Goal: Browse casually

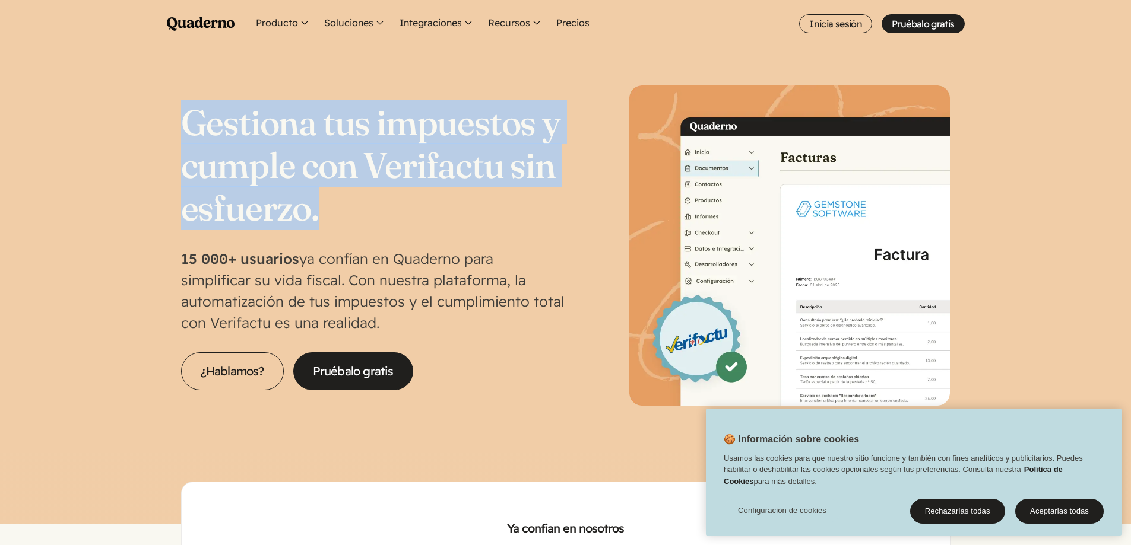
drag, startPoint x: 170, startPoint y: 108, endPoint x: 393, endPoint y: 215, distance: 246.9
click at [393, 215] on section "Gestiona tus impuestos y cumple con Verifactu sin esfuerzo. 15 000+ usuarios ya…" at bounding box center [565, 250] width 1131 height 406
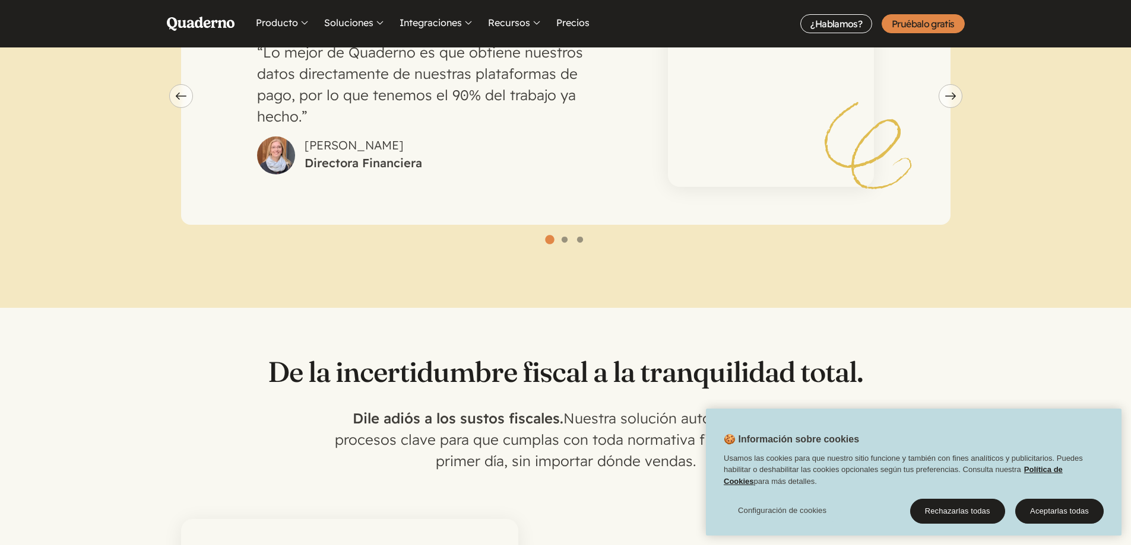
scroll to position [890, 0]
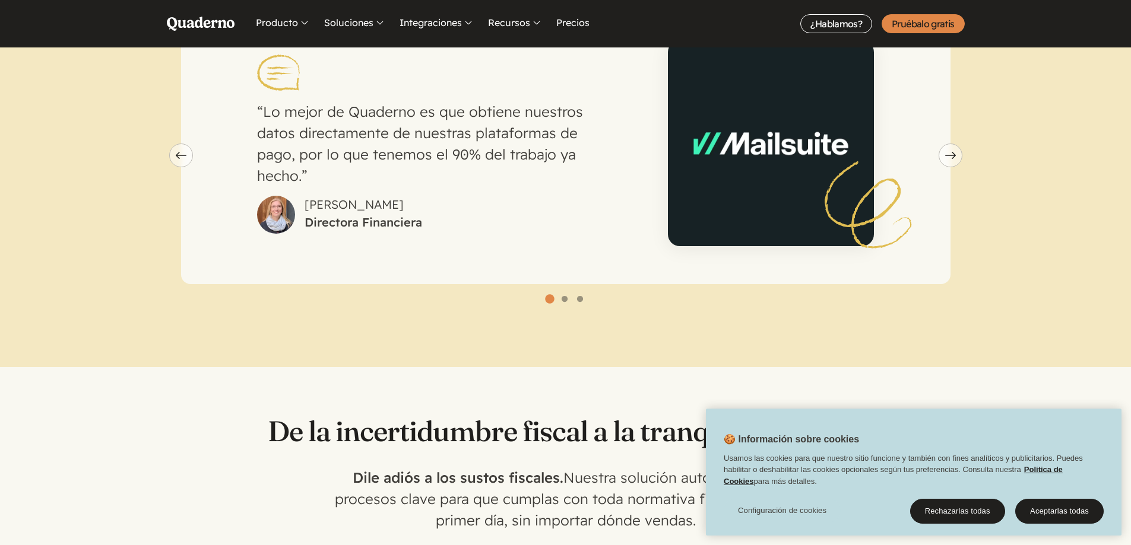
click at [302, 111] on p "Lo mejor de Quaderno es que obtiene nuestros datos directamente de nuestras pla…" at bounding box center [436, 143] width 359 height 85
click at [957, 147] on button "Next slide" at bounding box center [950, 156] width 24 height 24
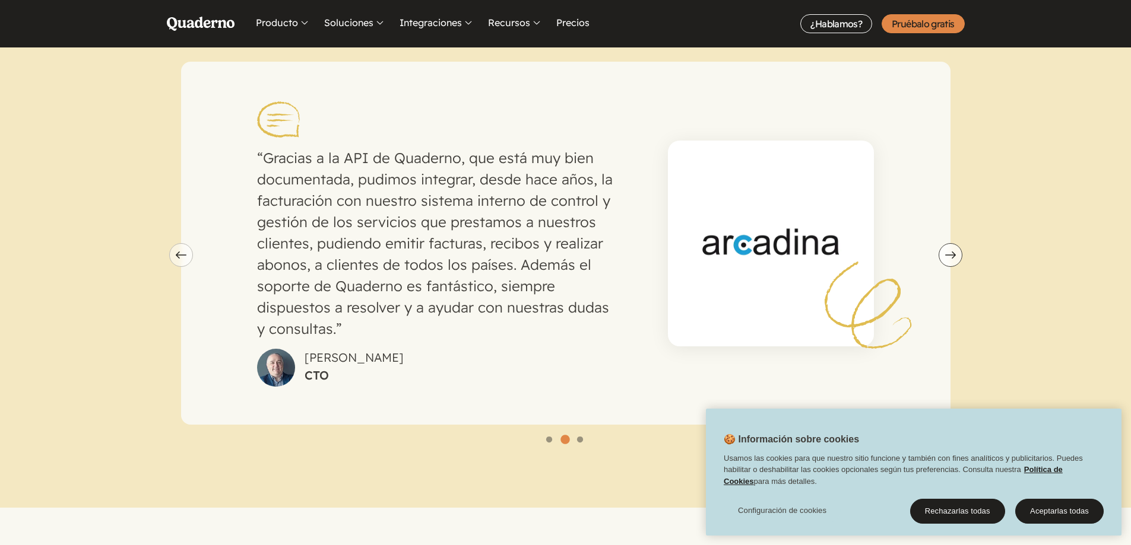
scroll to position [772, 0]
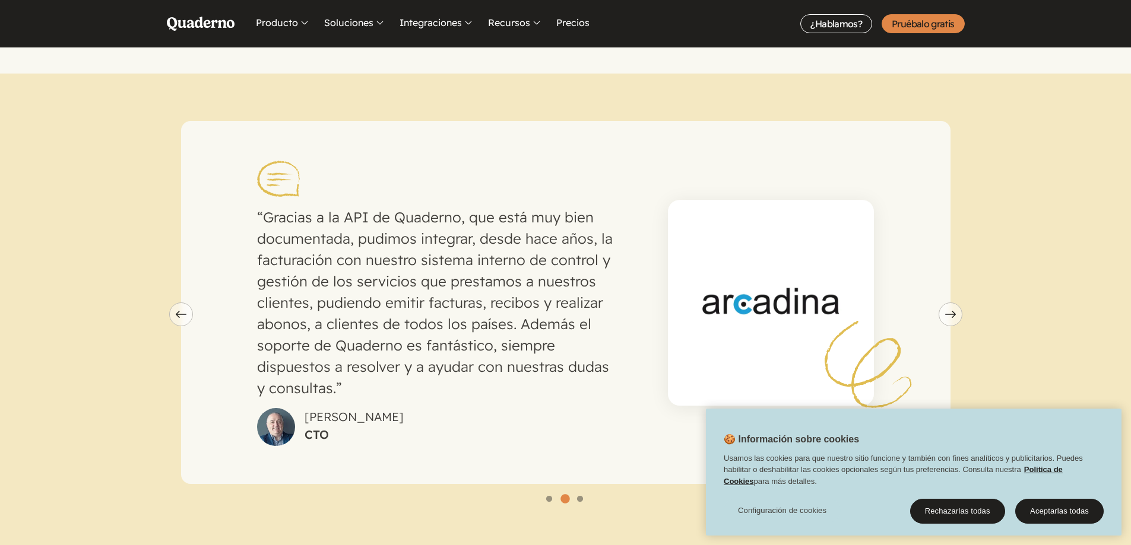
drag, startPoint x: 292, startPoint y: 196, endPoint x: 443, endPoint y: 208, distance: 151.2
click at [443, 208] on p "Gracias a la API de Quaderno, que está muy bien documentada, pudimos integrar, …" at bounding box center [436, 303] width 359 height 192
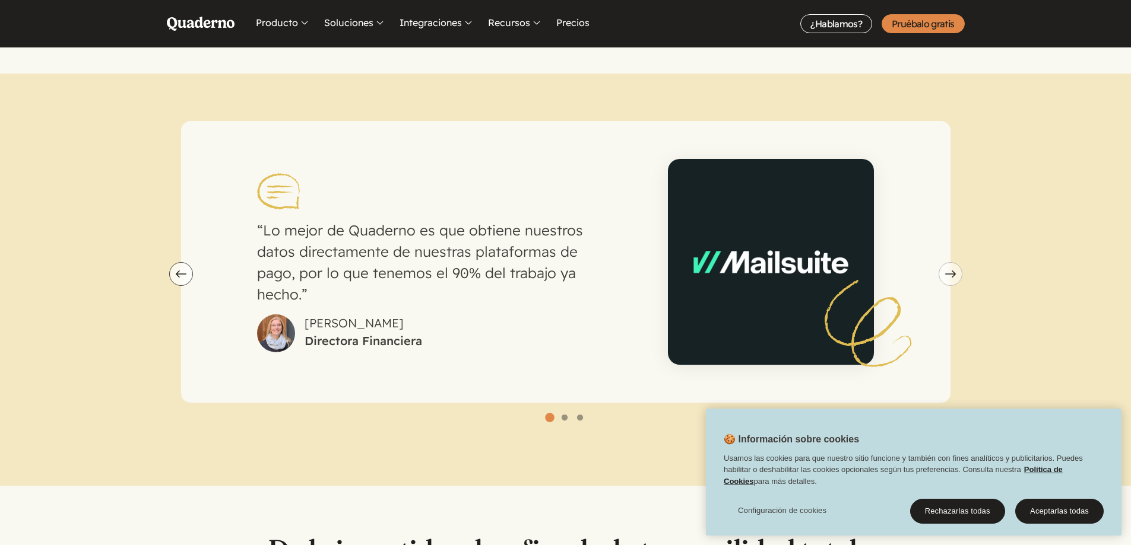
click at [179, 262] on button "Previous slide" at bounding box center [181, 274] width 24 height 24
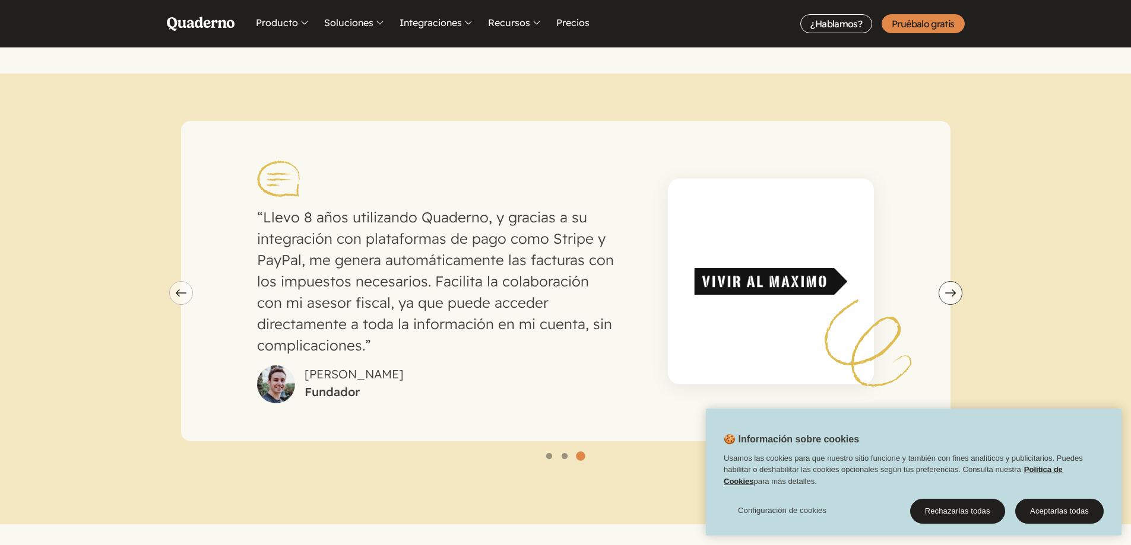
click at [952, 290] on use "carousel" at bounding box center [950, 293] width 11 height 7
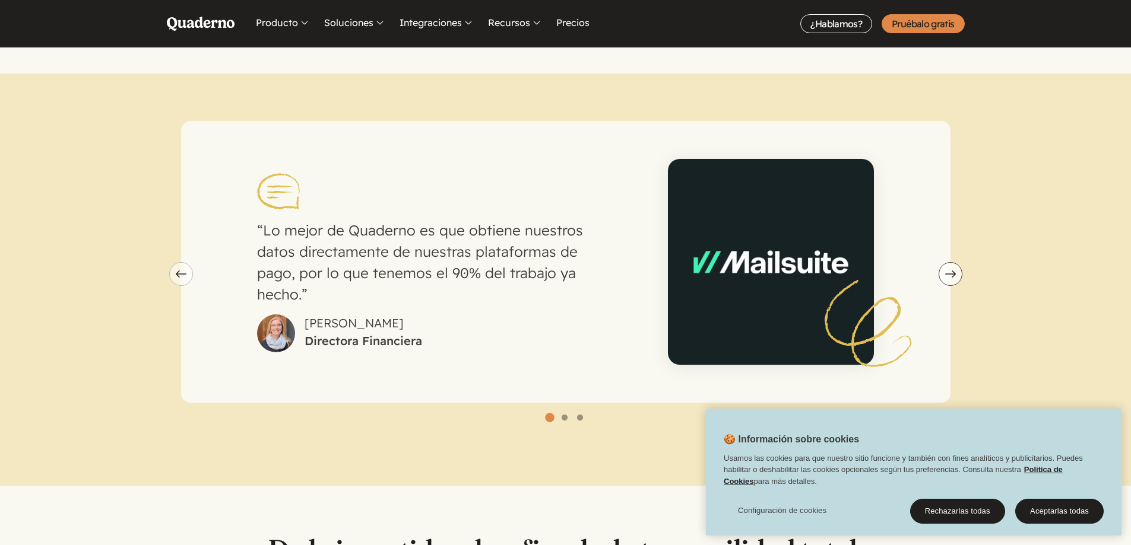
click at [952, 283] on section "Lo mejor de Quaderno es que obtiene nuestros datos directamente de nuestras pla…" at bounding box center [565, 280] width 1131 height 412
click at [953, 271] on icon "Next slide" at bounding box center [950, 274] width 11 height 7
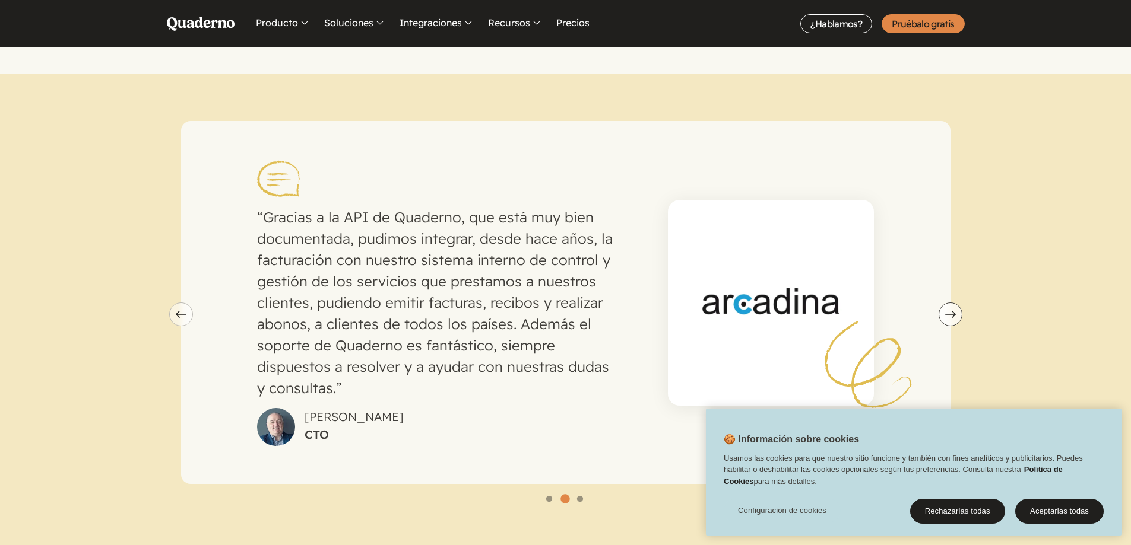
click at [954, 303] on button "Next slide" at bounding box center [950, 315] width 24 height 24
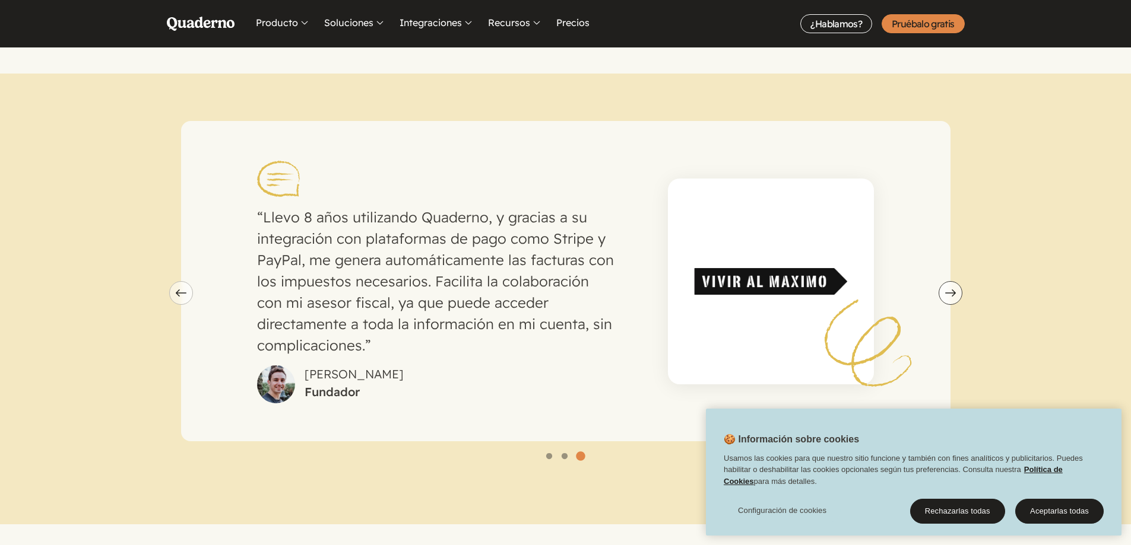
click at [954, 286] on button "Next slide" at bounding box center [950, 293] width 24 height 24
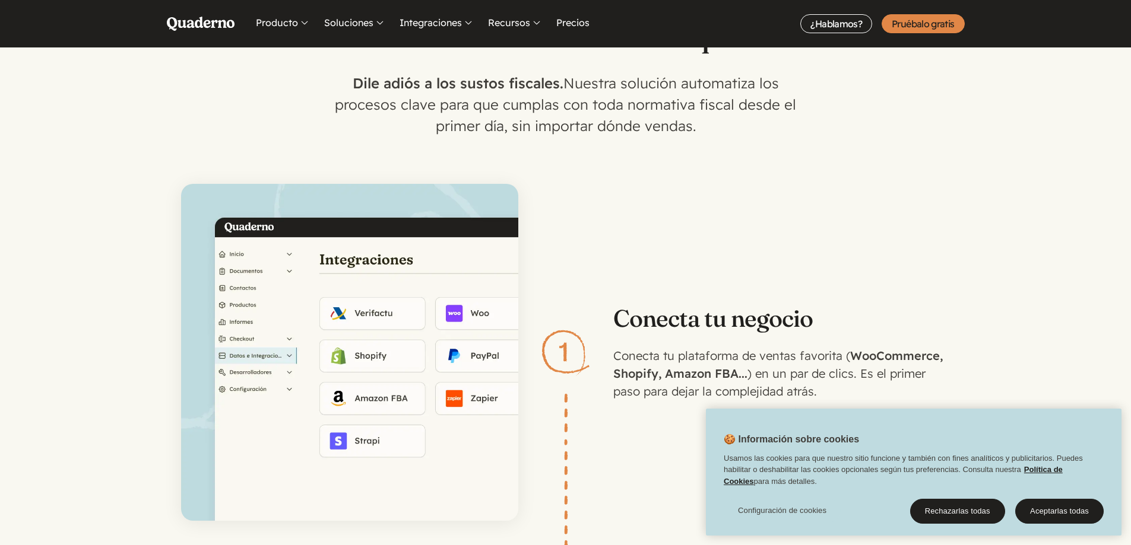
scroll to position [1306, 0]
